Goal: Navigation & Orientation: Find specific page/section

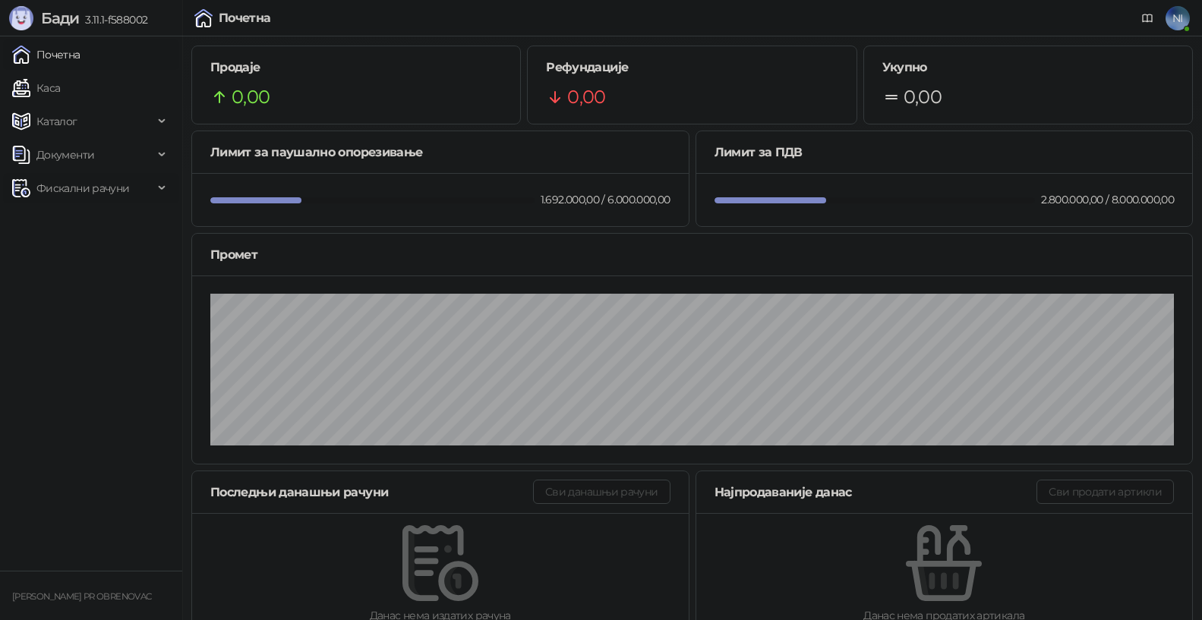
click at [151, 187] on span "Фискални рачуни" at bounding box center [82, 188] width 141 height 30
click at [120, 222] on link "Издати рачуни" at bounding box center [69, 222] width 102 height 30
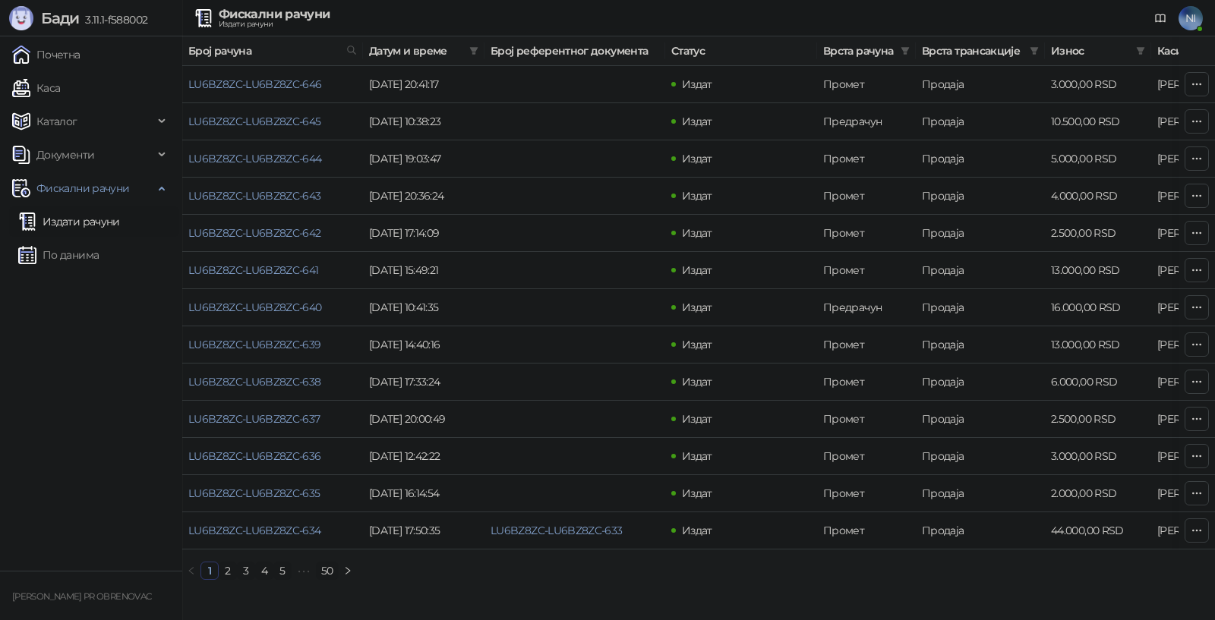
click at [118, 218] on link "Издати рачуни" at bounding box center [69, 222] width 102 height 30
click at [80, 61] on link "Почетна" at bounding box center [46, 54] width 68 height 30
